Goal: Task Accomplishment & Management: Manage account settings

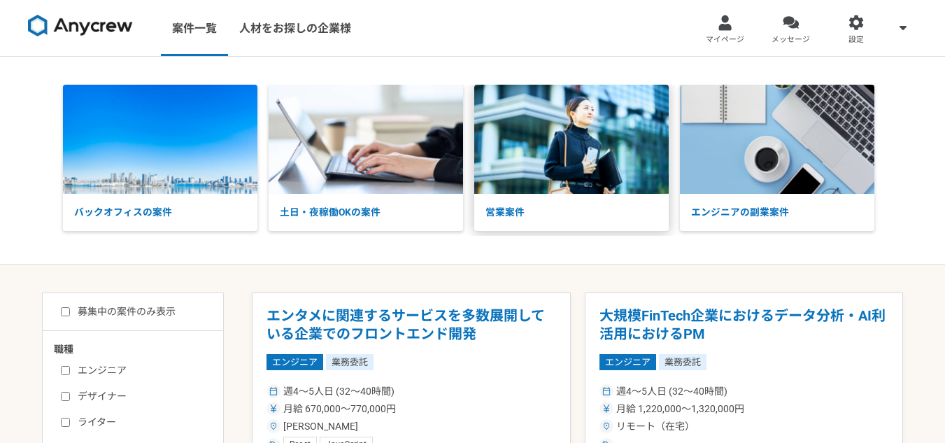
drag, startPoint x: 0, startPoint y: 0, endPoint x: 586, endPoint y: 158, distance: 607.4
click at [586, 158] on img at bounding box center [571, 139] width 195 height 109
click at [783, 29] on div at bounding box center [791, 23] width 16 height 16
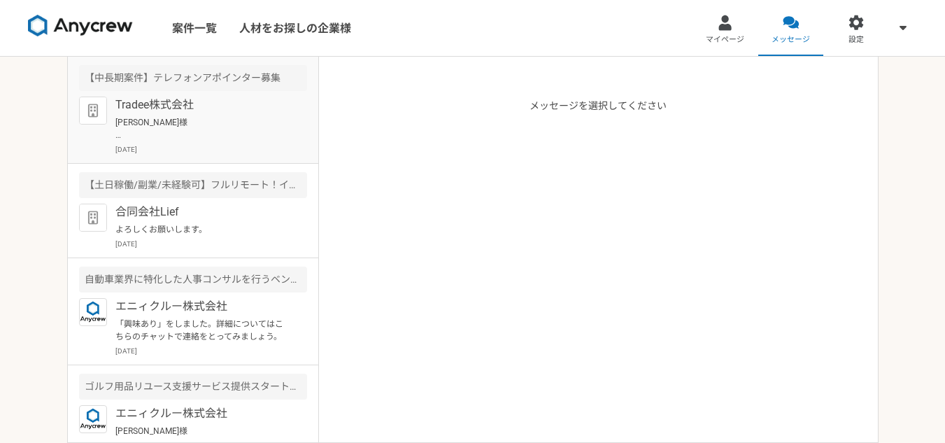
click at [203, 125] on p "樋口様 ご連絡頂きありがとうございます。 当日はよろしくお願いいたします。 高橋" at bounding box center [201, 128] width 173 height 25
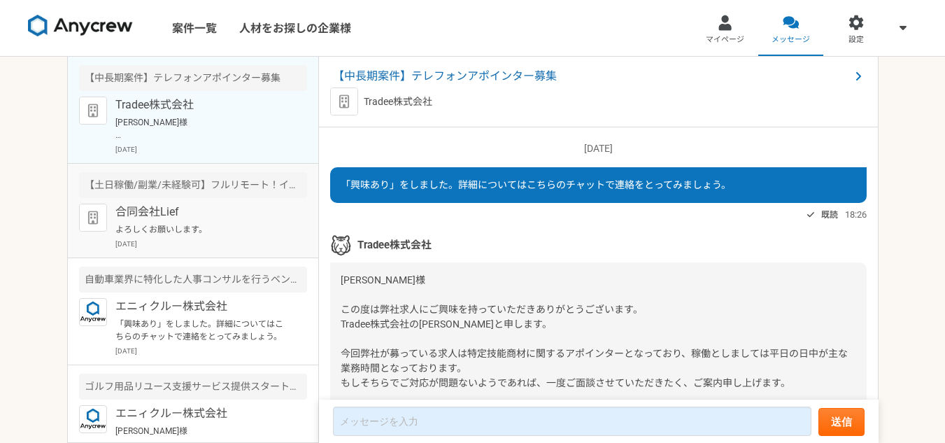
scroll to position [1387, 0]
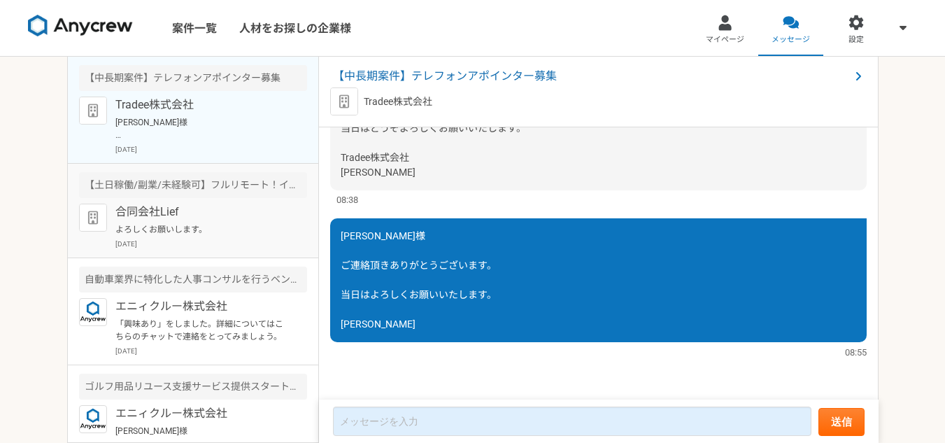
click at [257, 203] on article "【土日稼働/副業/未経験可】フルリモート！インサイドセールス募集（長期案件） 合同会社Lief よろしくお願いします。 2025年8月26日" at bounding box center [193, 211] width 251 height 94
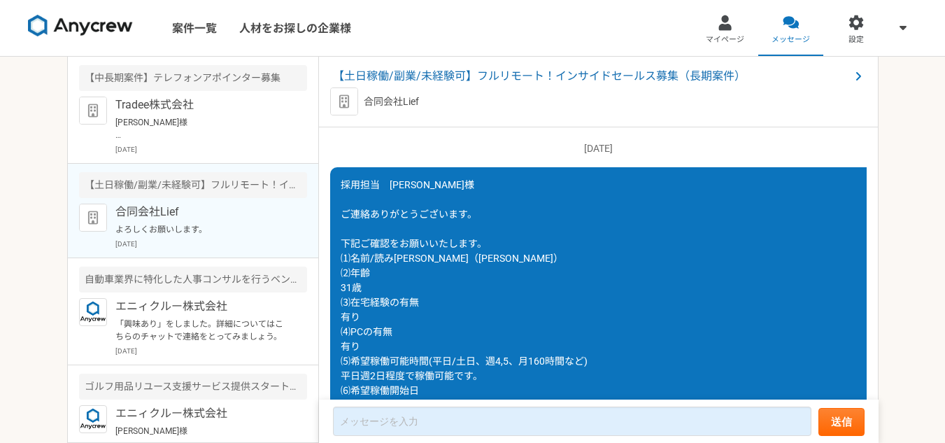
scroll to position [1248, 0]
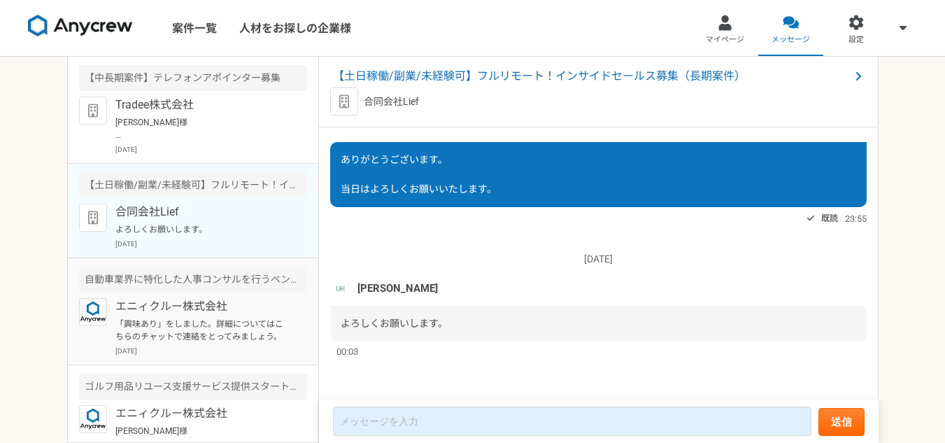
click at [218, 338] on p "「興味あり」をしました。詳細についてはこちらのチャットで連絡をとってみましょう。" at bounding box center [201, 330] width 173 height 25
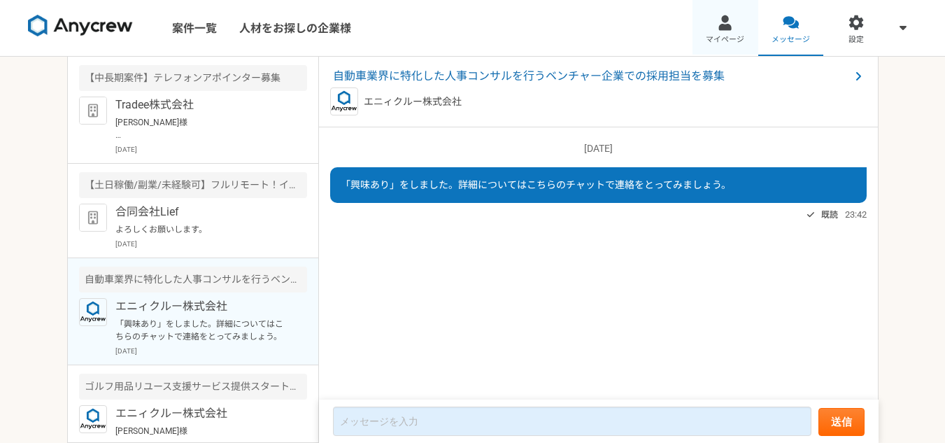
click at [733, 24] on link "マイページ" at bounding box center [726, 28] width 66 height 56
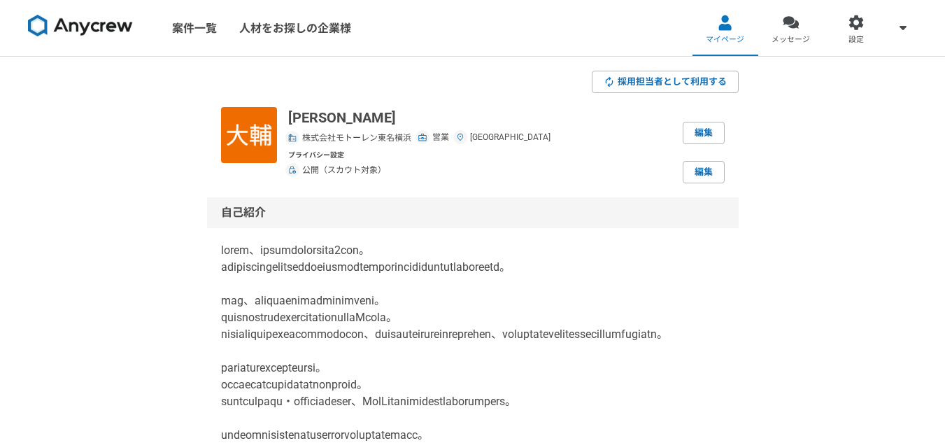
click at [213, 39] on link "案件一覧" at bounding box center [194, 28] width 67 height 56
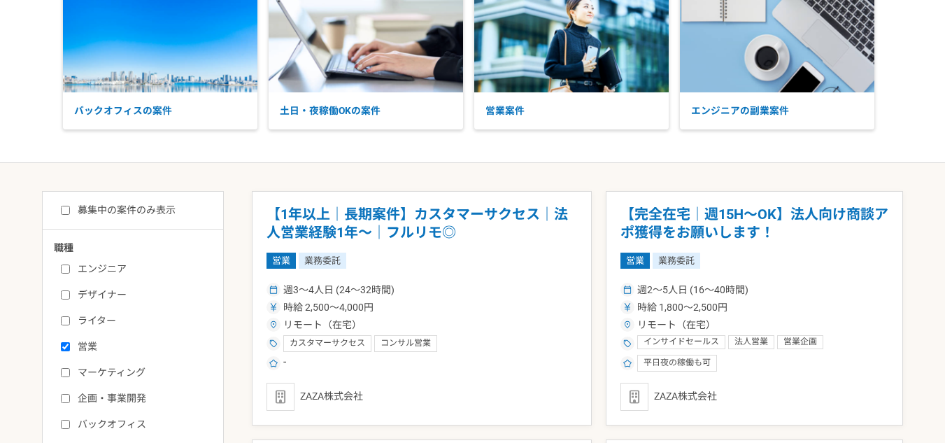
scroll to position [101, 0]
click at [148, 213] on label "募集中の案件のみ表示" at bounding box center [118, 211] width 115 height 15
click at [70, 213] on input "募集中の案件のみ表示" at bounding box center [65, 210] width 9 height 9
checkbox input "true"
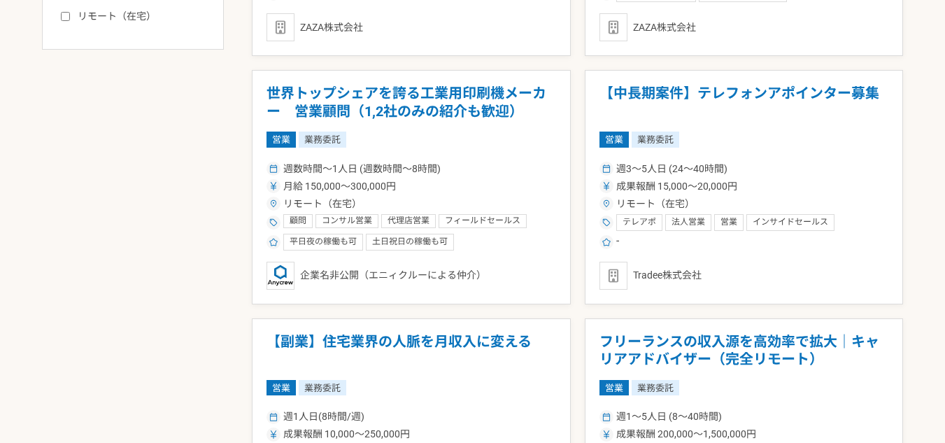
scroll to position [737, 0]
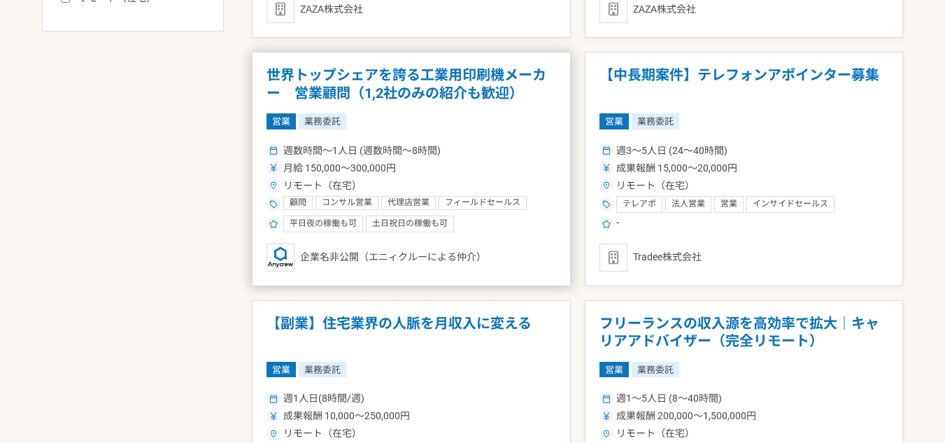
click at [488, 83] on h1 "世界トップシェアを誇る工業用印刷機メーカー　営業顧問（1,2社のみの紹介も歓迎）" at bounding box center [412, 84] width 290 height 36
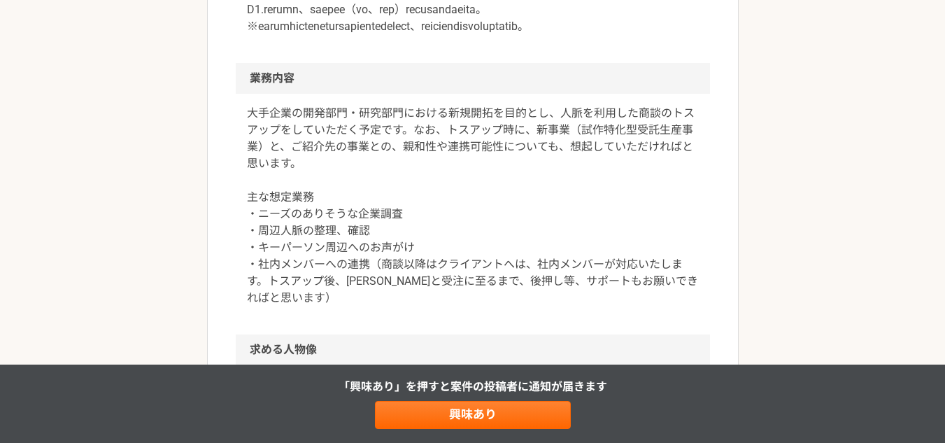
scroll to position [1088, 0]
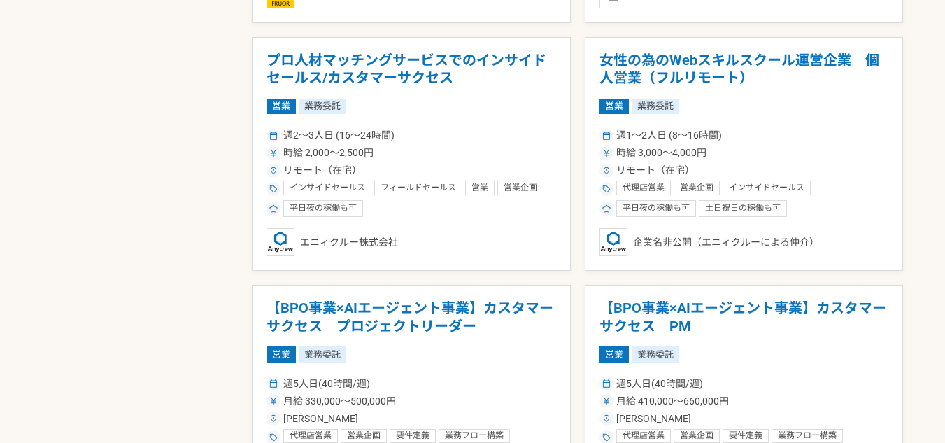
scroll to position [1750, 0]
